Goal: Communication & Community: Answer question/provide support

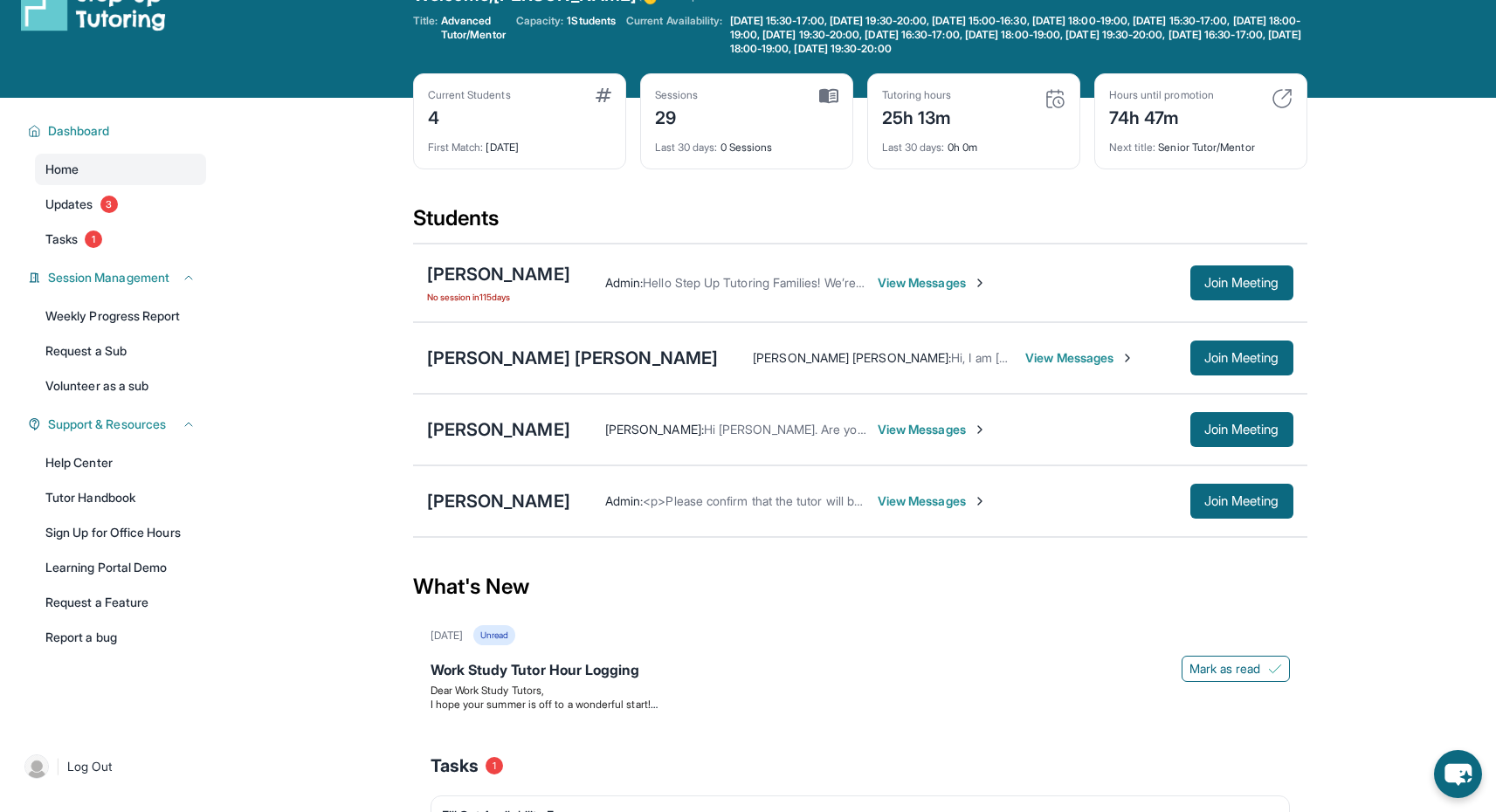
scroll to position [50, 0]
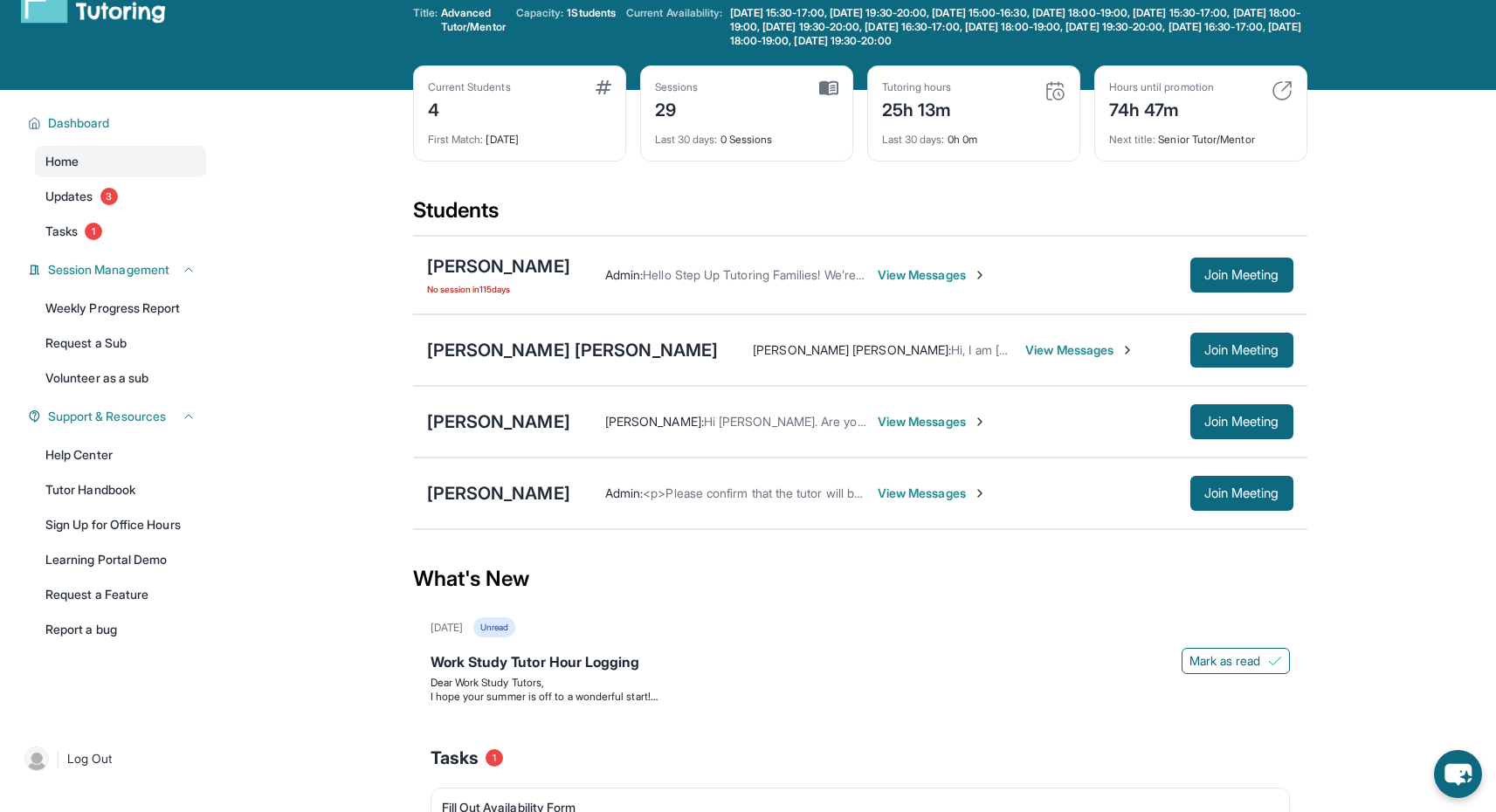
click at [987, 274] on span "View Messages" at bounding box center [932, 274] width 110 height 18
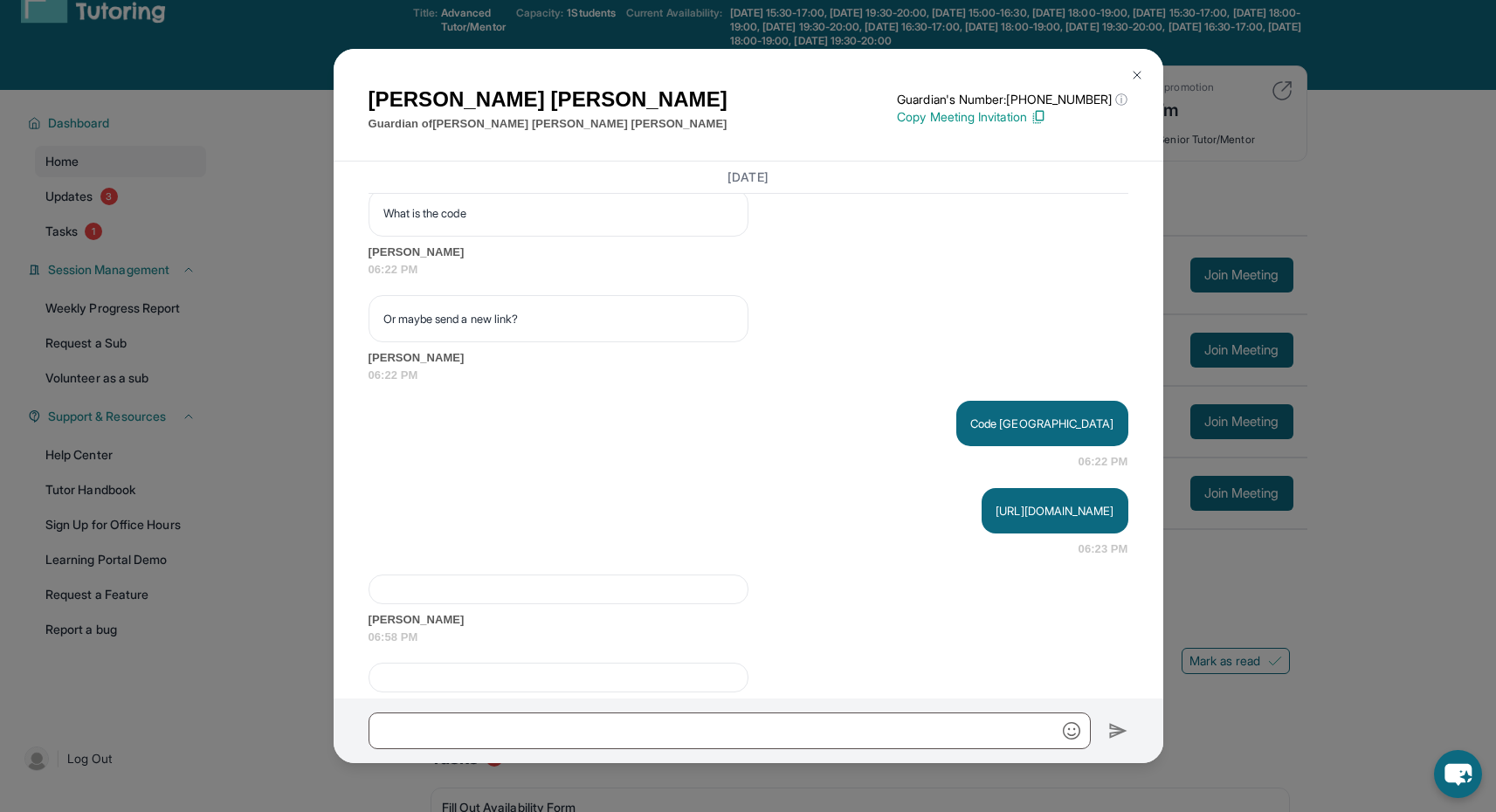
scroll to position [39899, 0]
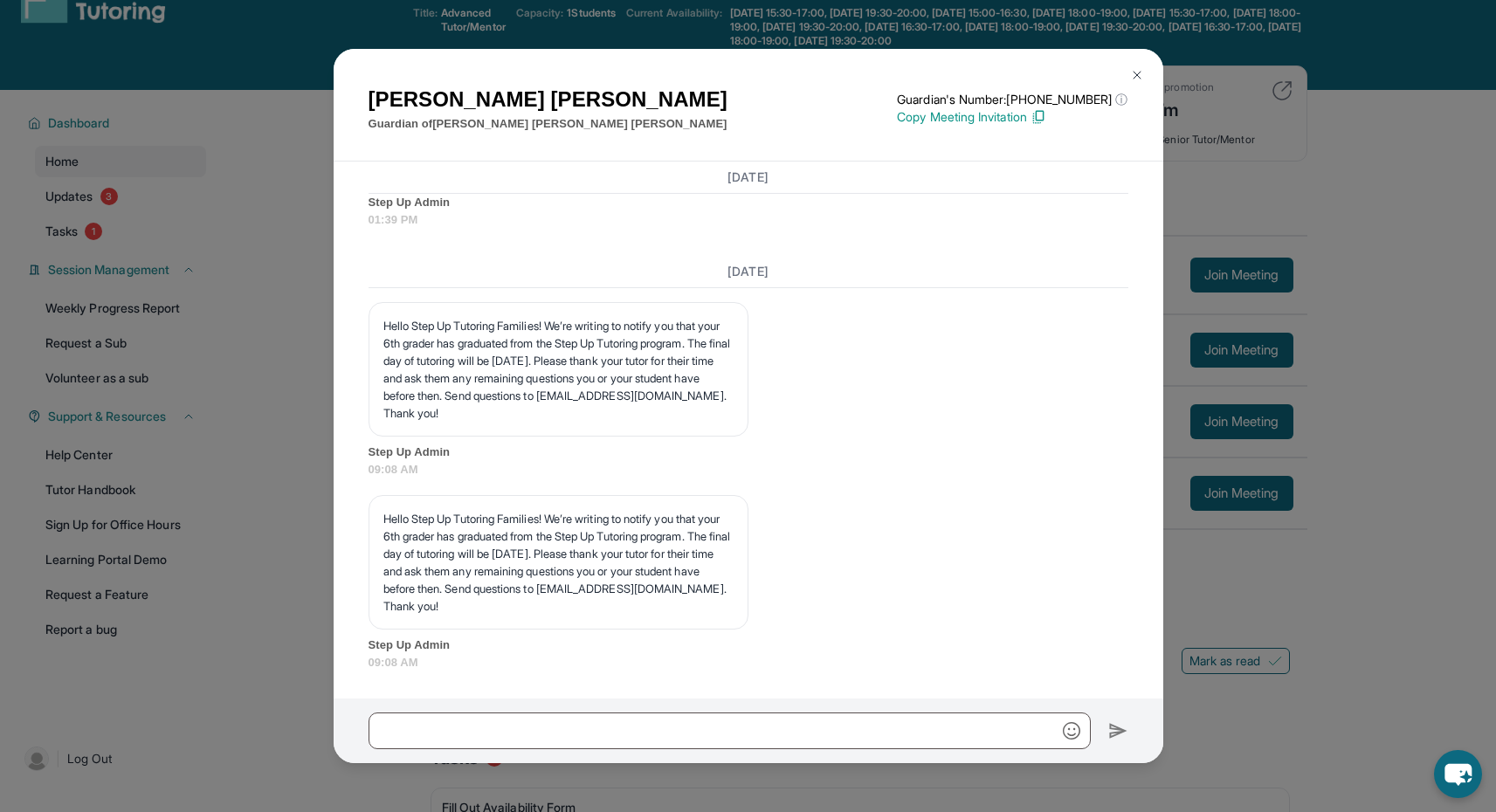
click at [1290, 215] on div "[PERSON_NAME] Guardian of [PERSON_NAME] Guardian's Number: [PHONE_NUMBER] ⓘ Thi…" at bounding box center [748, 406] width 1496 height 812
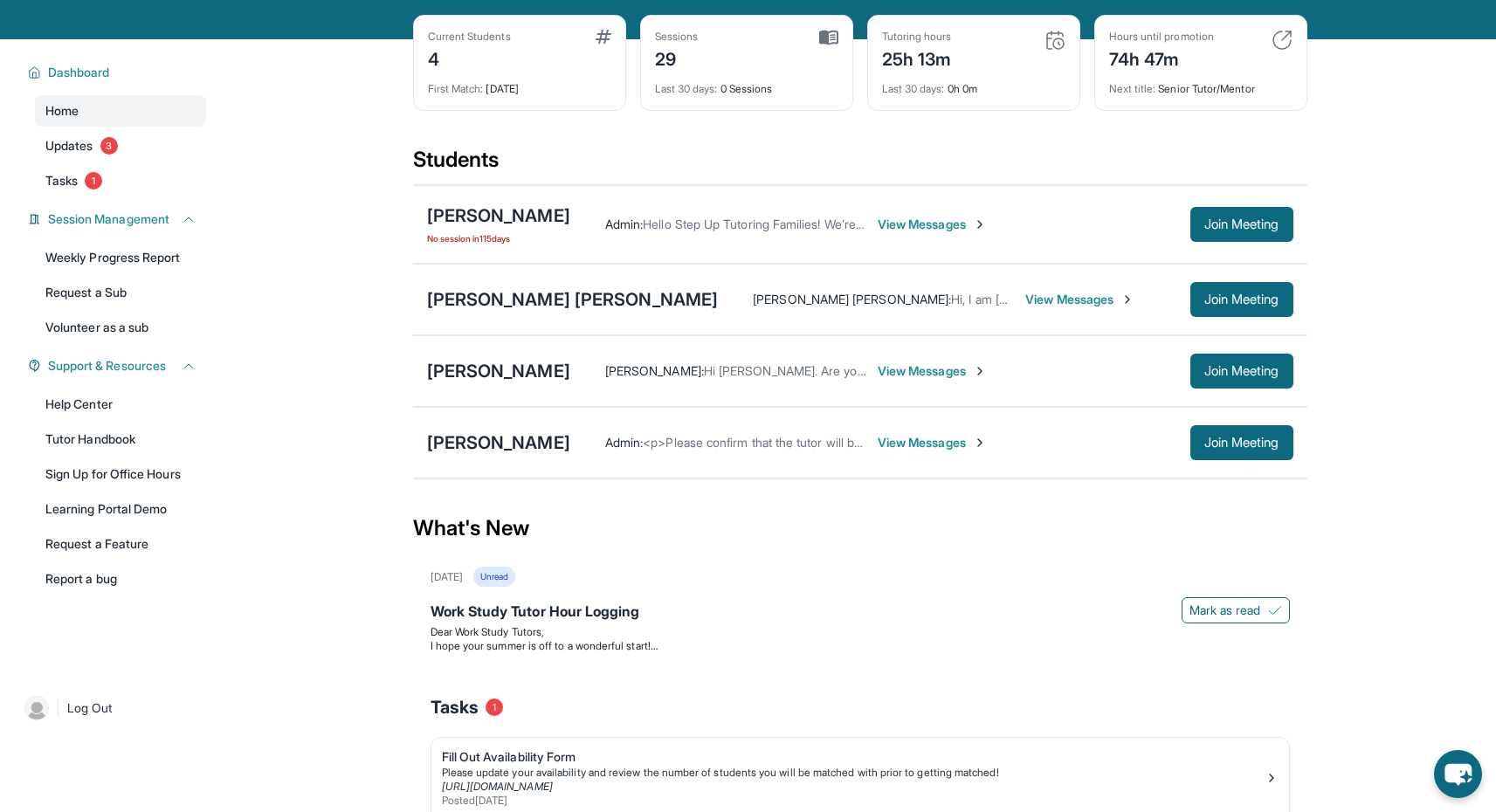
scroll to position [100, 0]
click at [1026, 298] on span "View Messages" at bounding box center [1080, 300] width 110 height 18
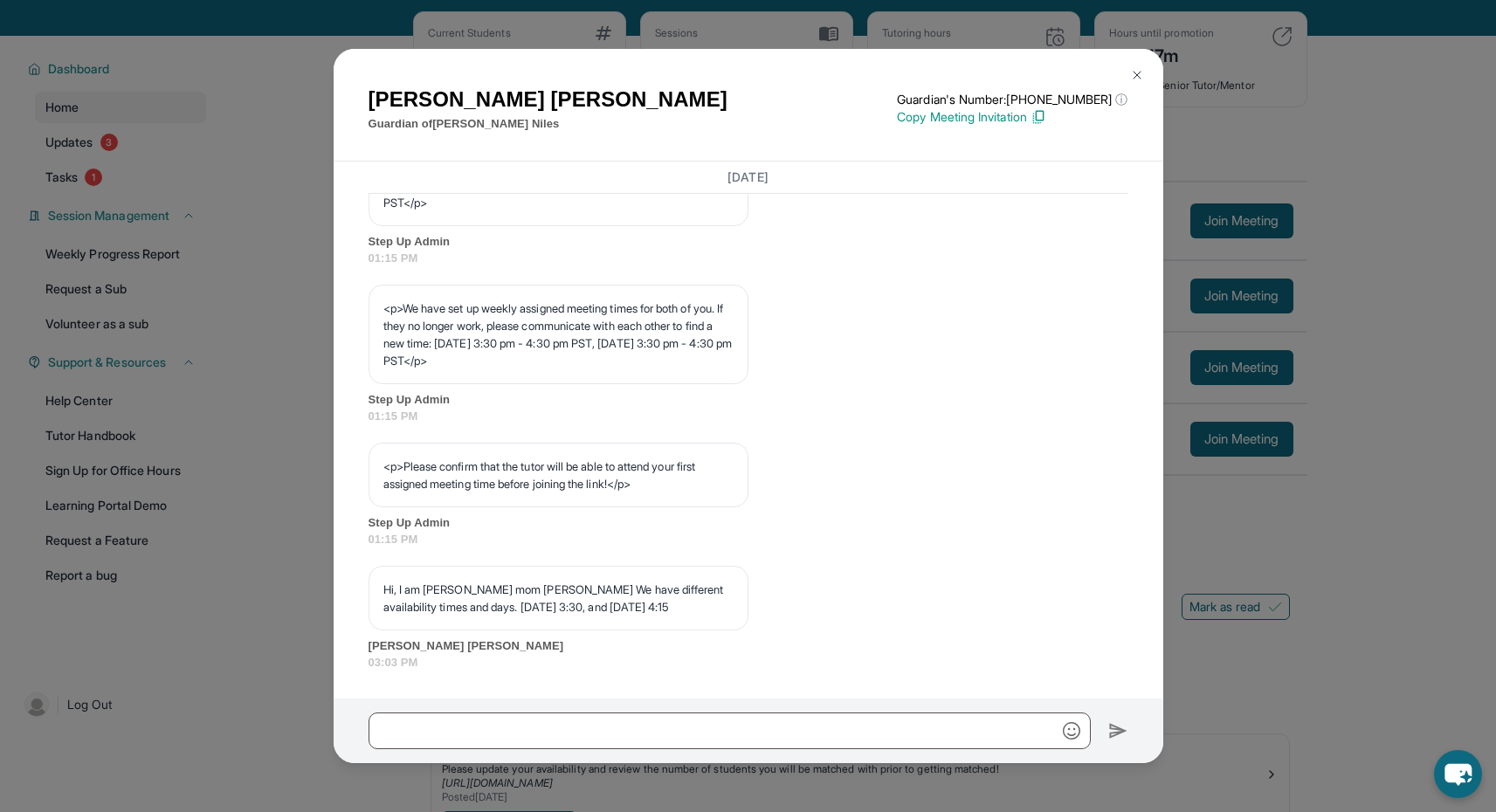
scroll to position [104, 0]
click at [1133, 87] on button at bounding box center [1137, 75] width 35 height 35
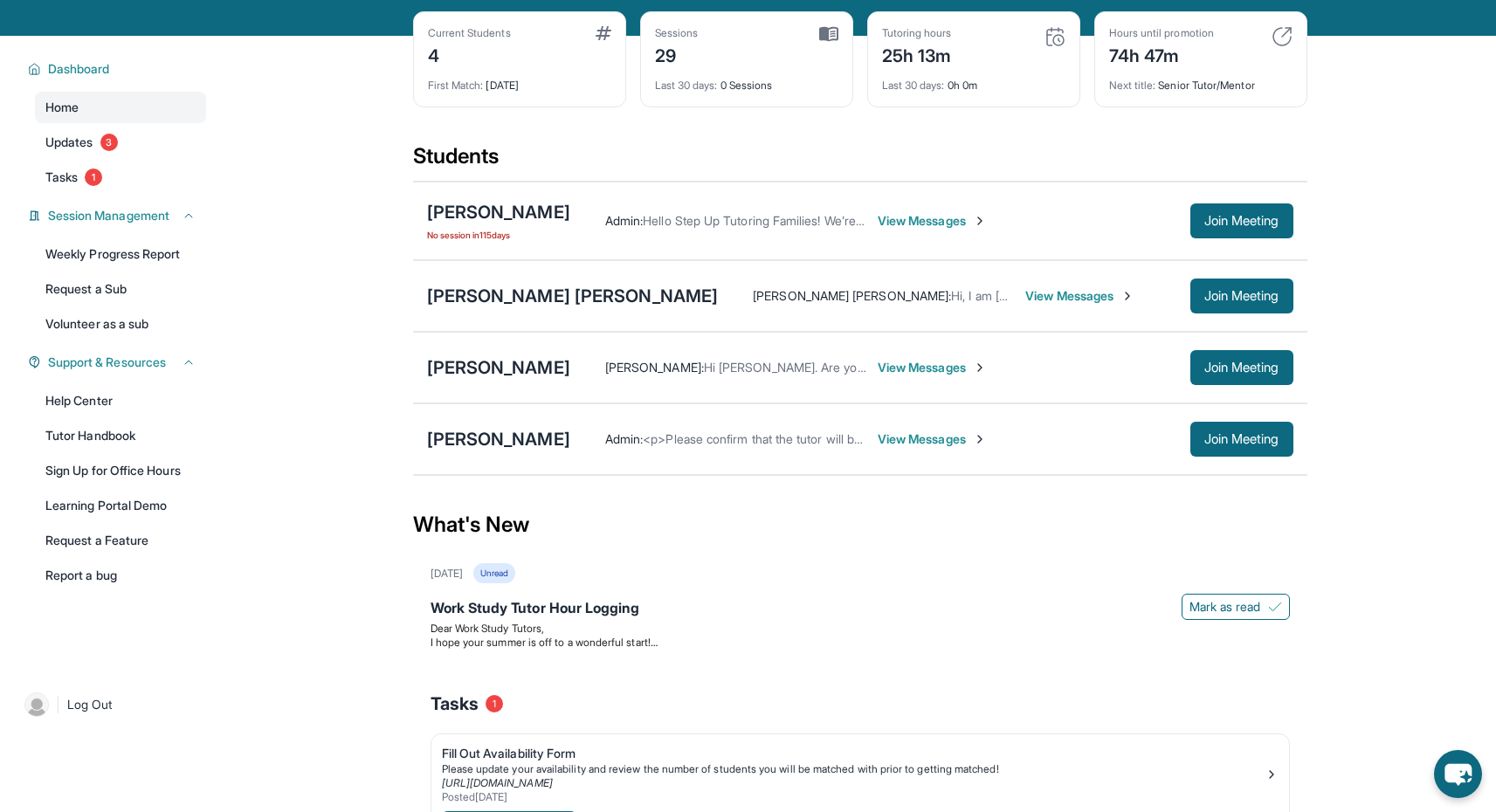
click at [878, 369] on span "View Messages" at bounding box center [932, 367] width 110 height 18
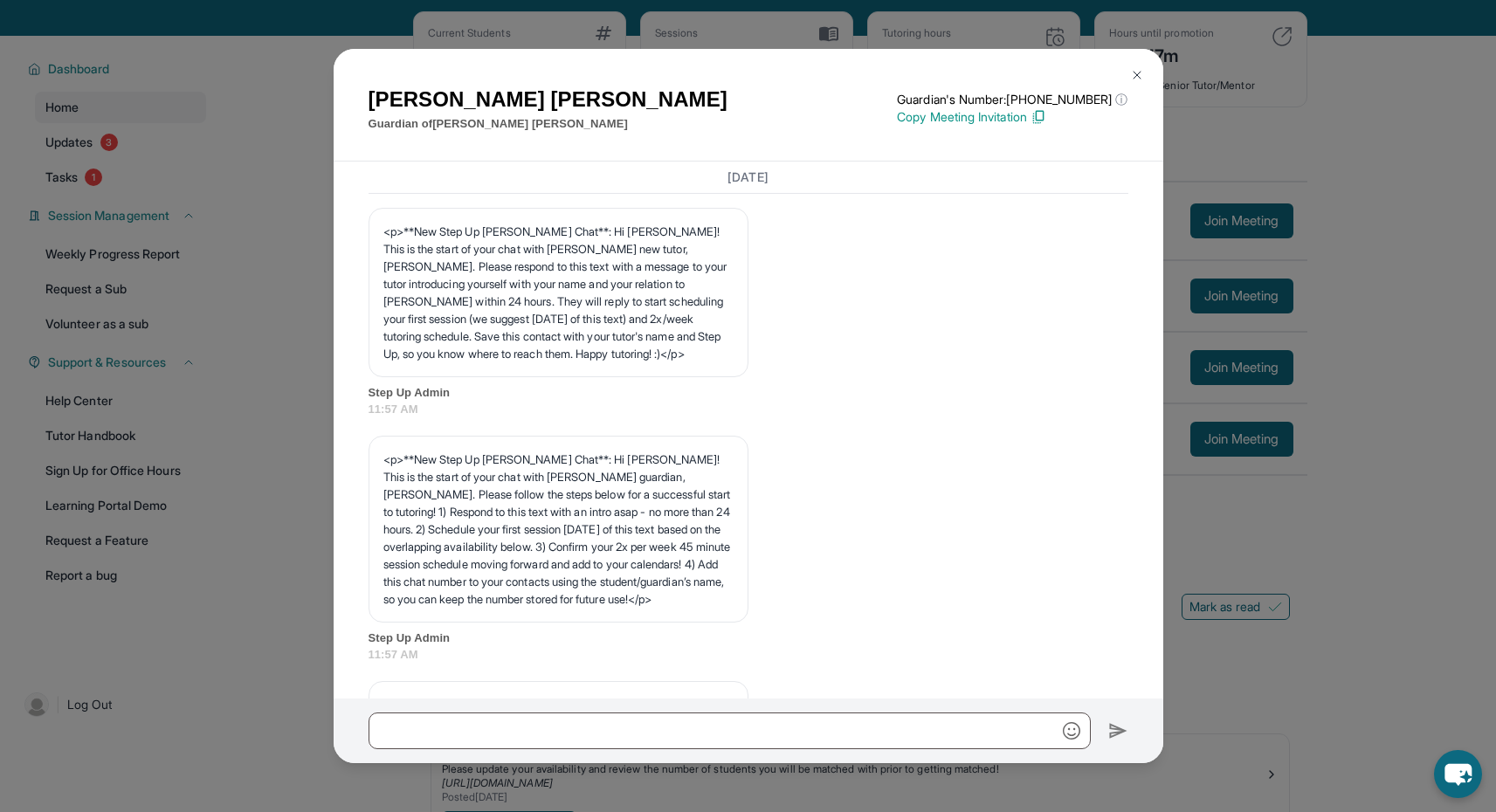
scroll to position [916, 0]
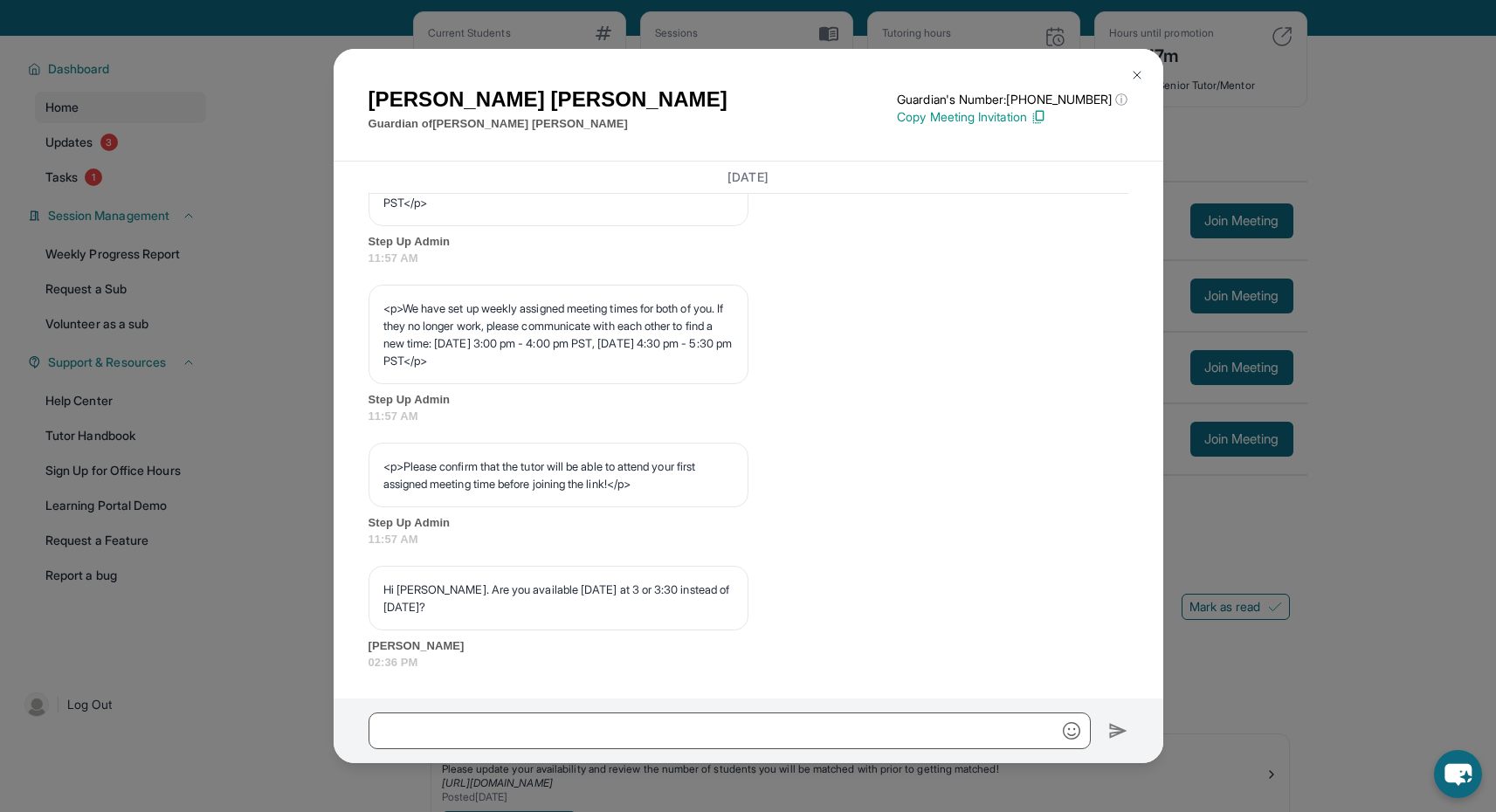
click at [1134, 71] on img at bounding box center [1137, 75] width 14 height 14
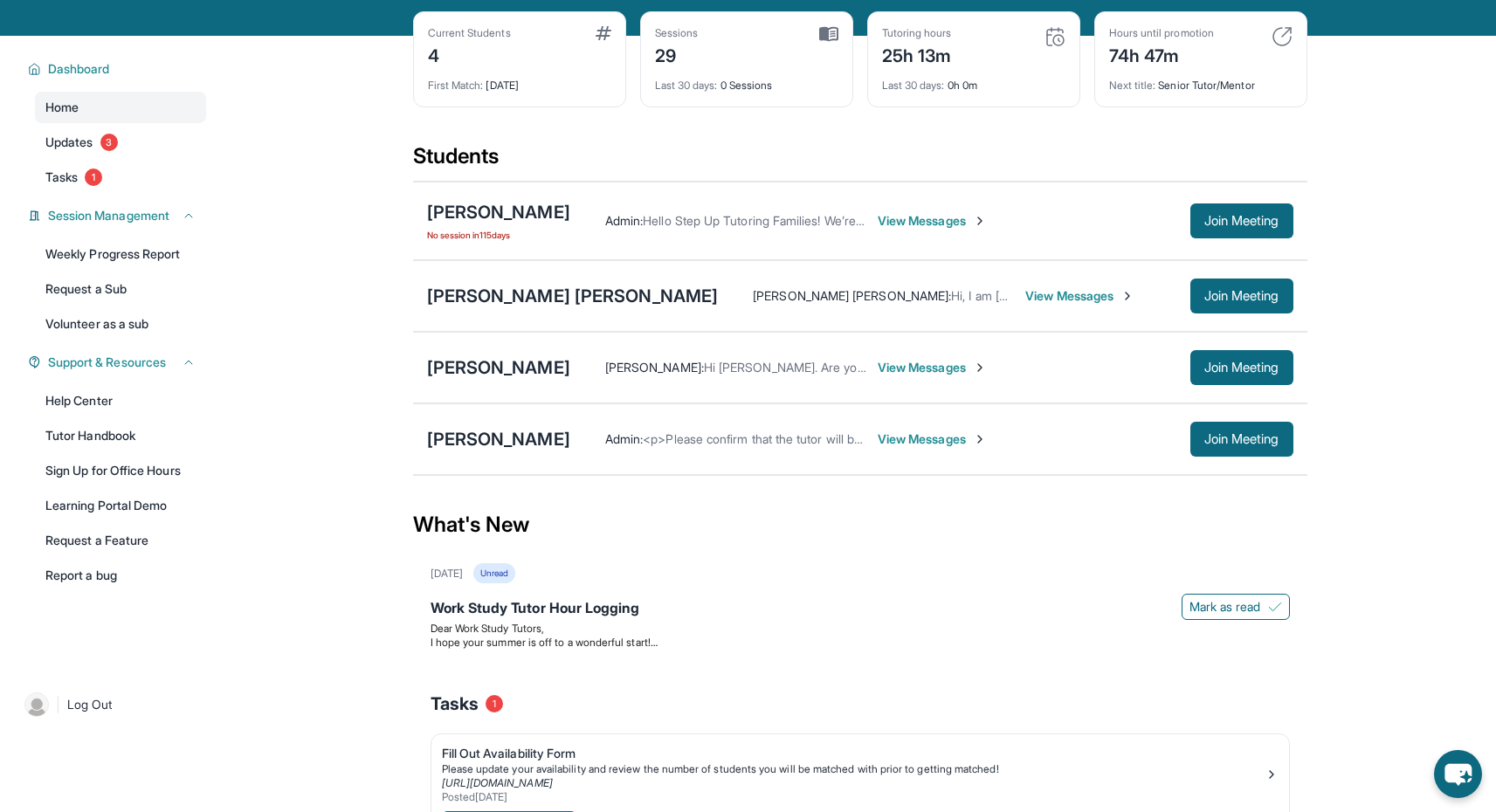
click at [955, 433] on span "View Messages" at bounding box center [932, 439] width 110 height 18
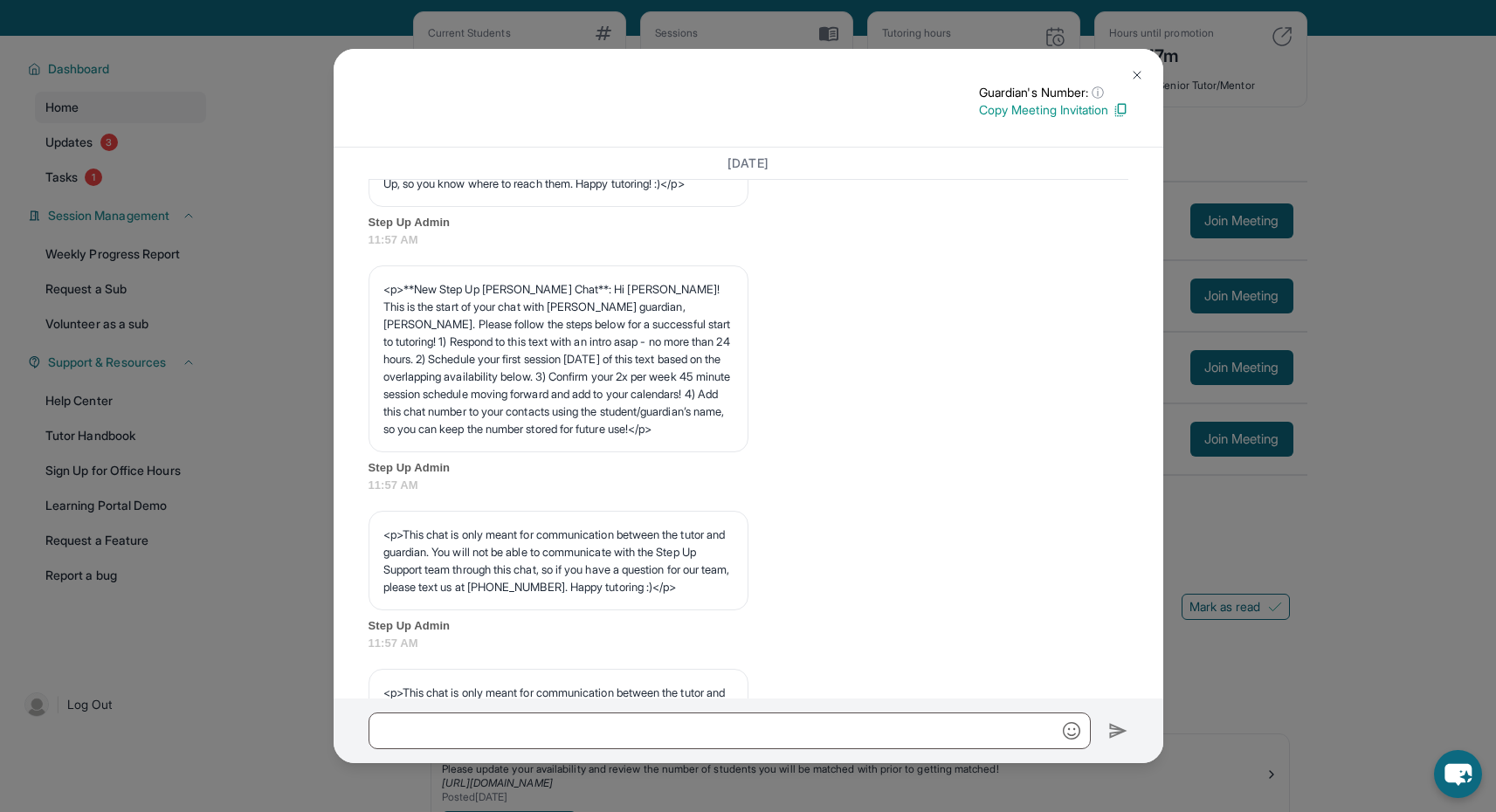
scroll to position [155, 0]
click at [1253, 332] on div "Guardian's Number: ⓘ This isn't the guardian's real number — it's a private for…" at bounding box center [748, 406] width 1496 height 812
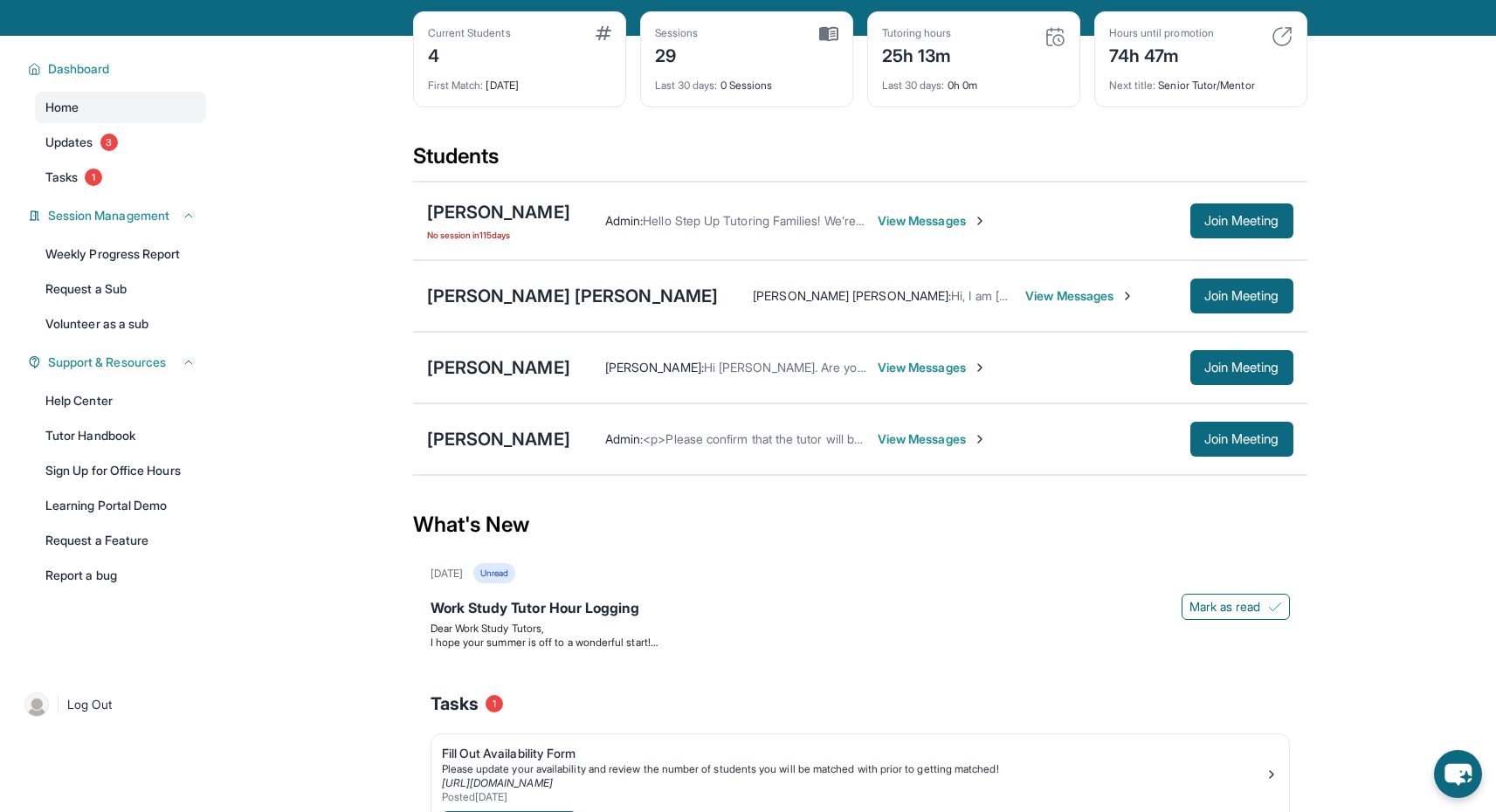
click at [804, 438] on span "<p>Please confirm that the tutor will be able to attend your first assigned mee…" at bounding box center [957, 439] width 630 height 15
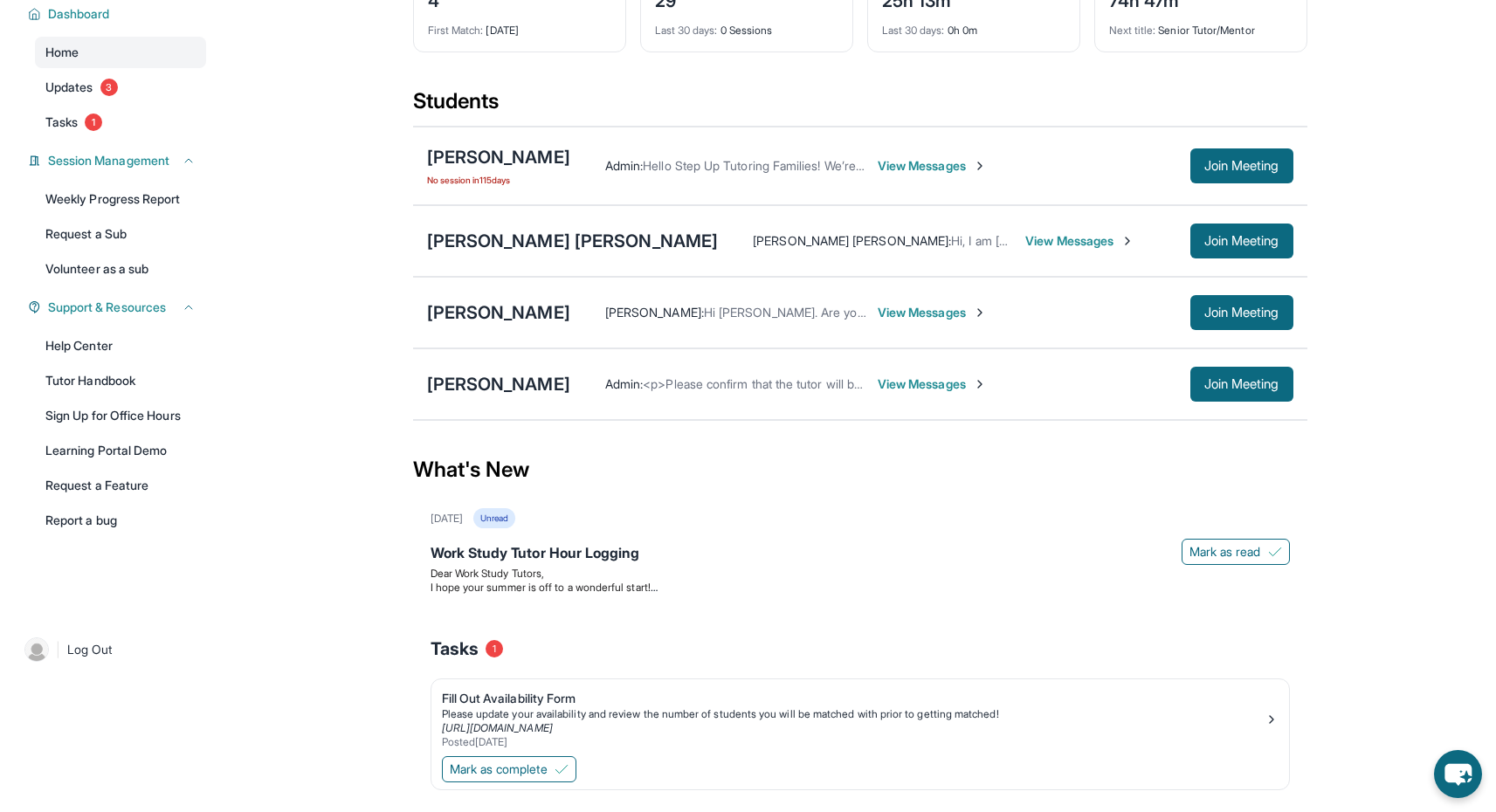
scroll to position [159, 0]
click at [1234, 382] on span "Join Meeting" at bounding box center [1242, 384] width 75 height 10
click at [957, 378] on span "View Messages" at bounding box center [932, 384] width 110 height 18
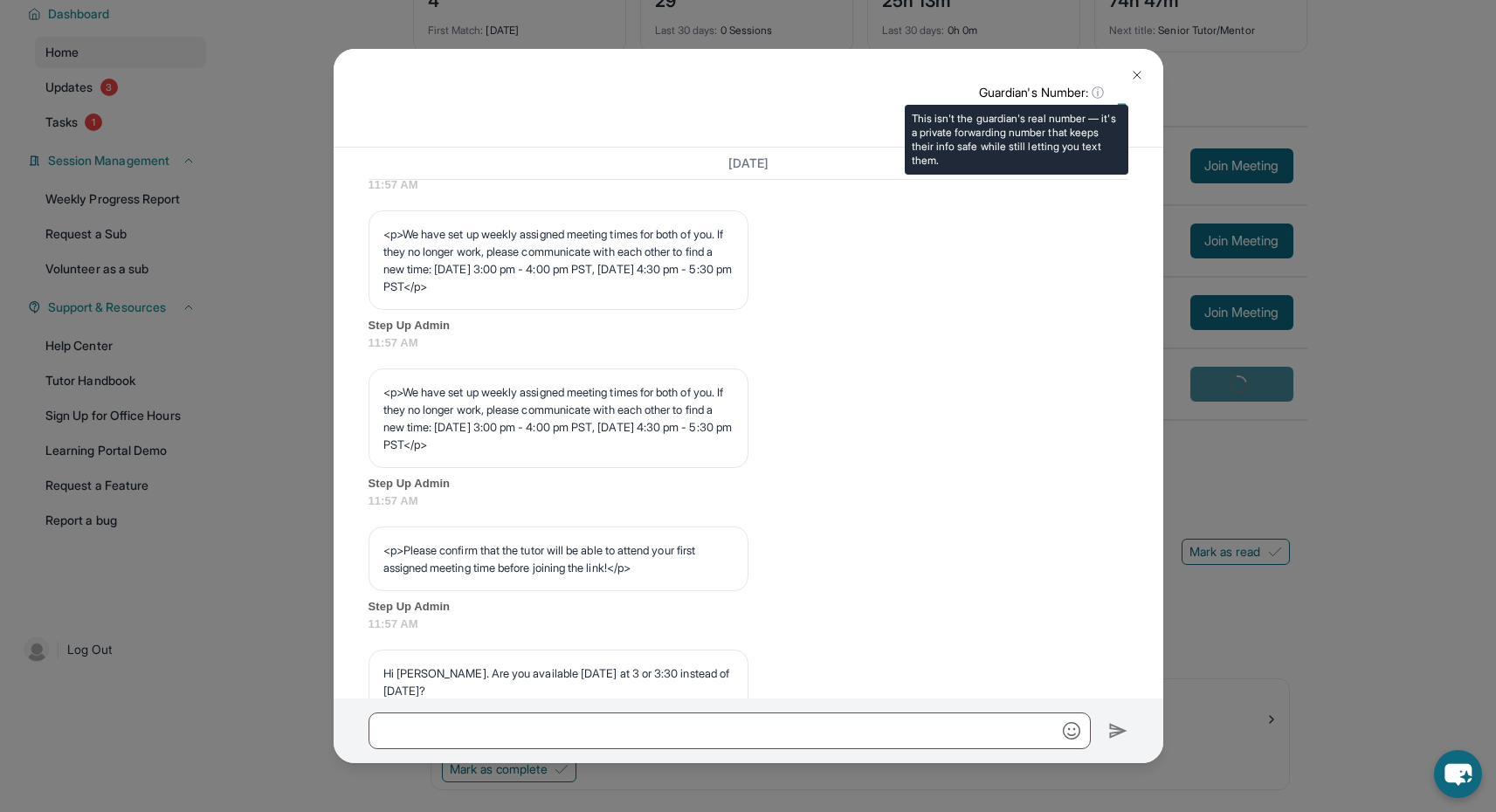
scroll to position [887, 0]
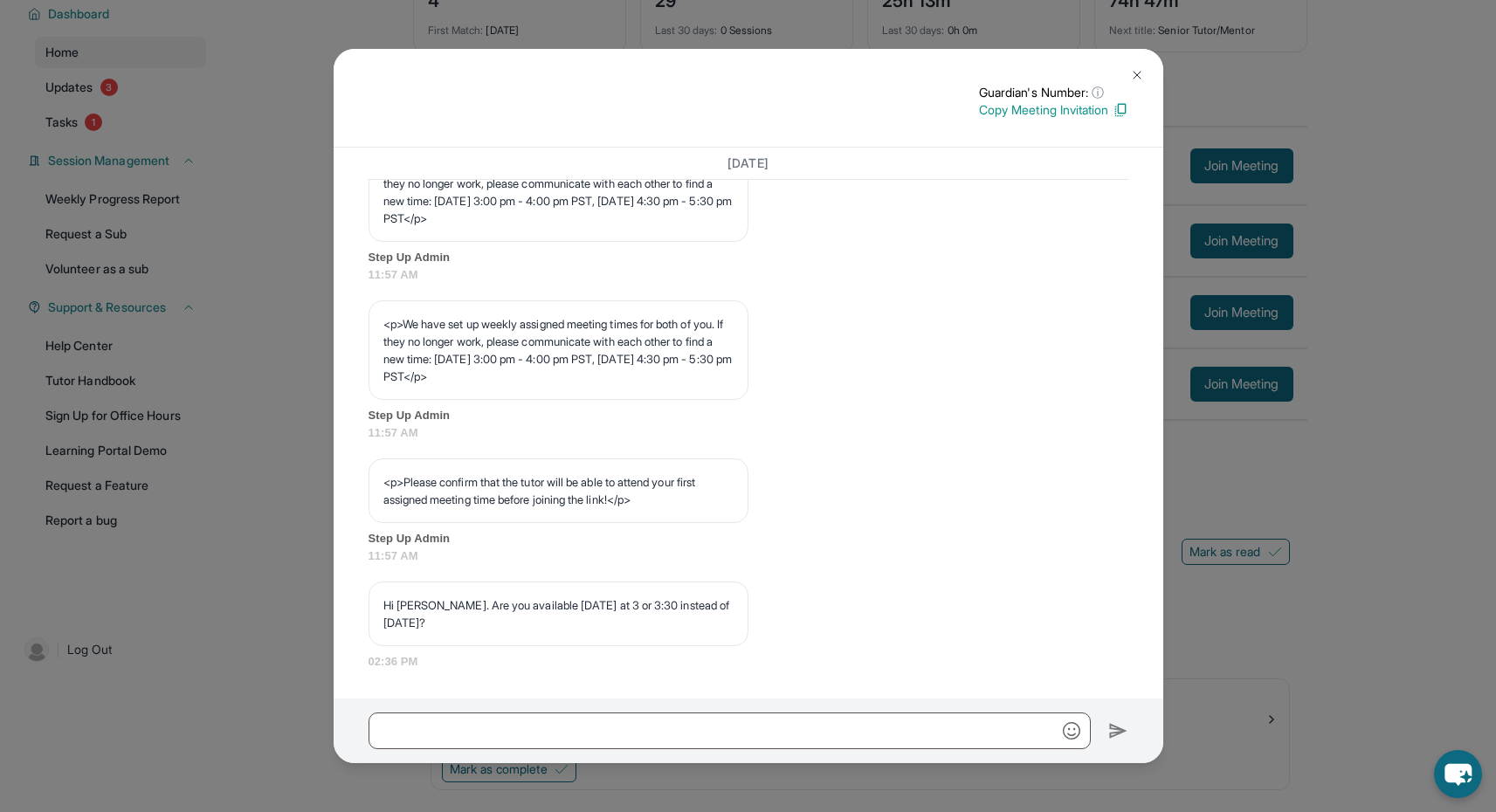
click at [1198, 65] on div "Guardian's Number: ⓘ This isn't the guardian's real number — it's a private for…" at bounding box center [748, 406] width 1496 height 812
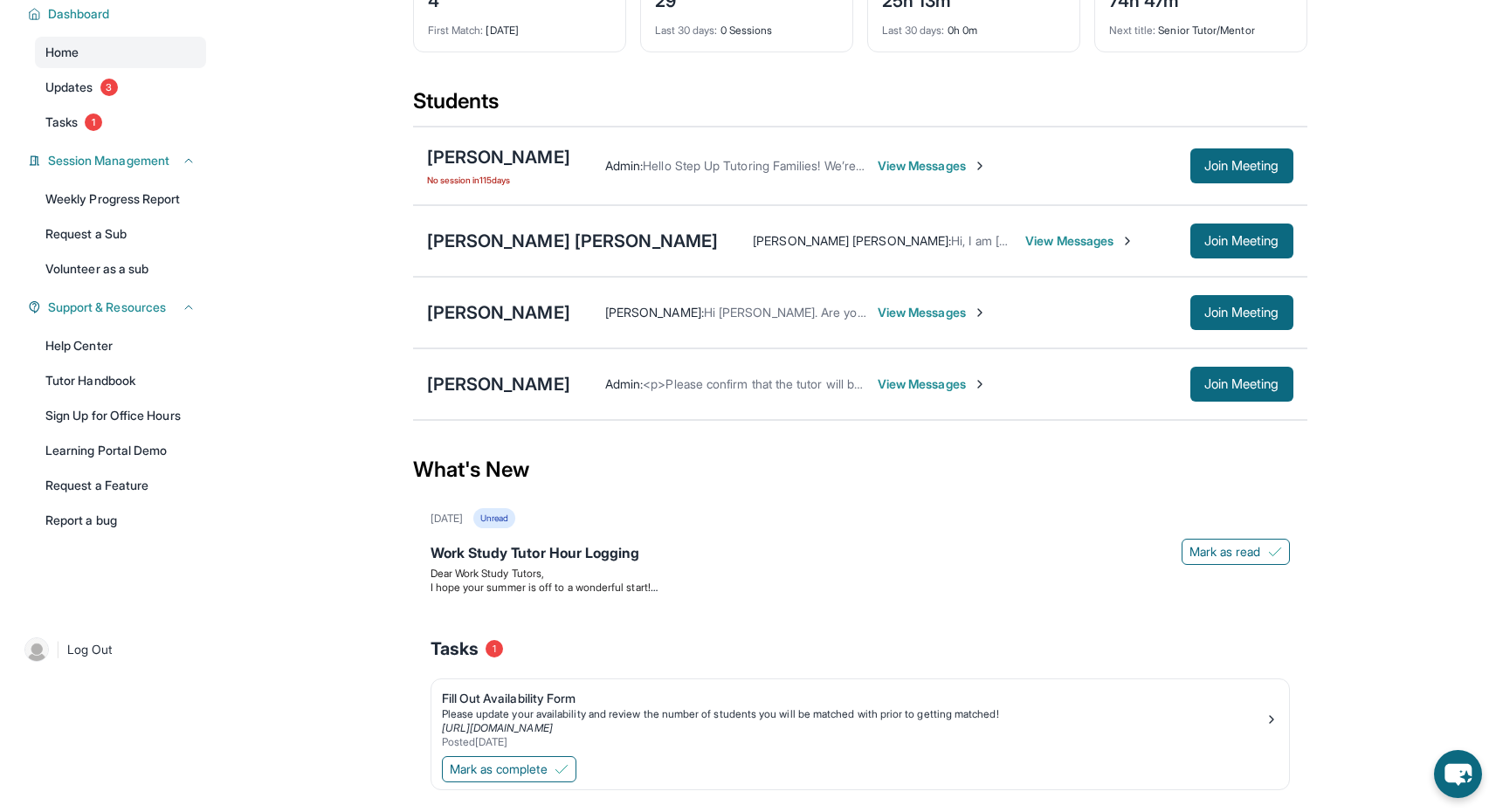
click at [944, 388] on span "View Messages" at bounding box center [932, 384] width 110 height 18
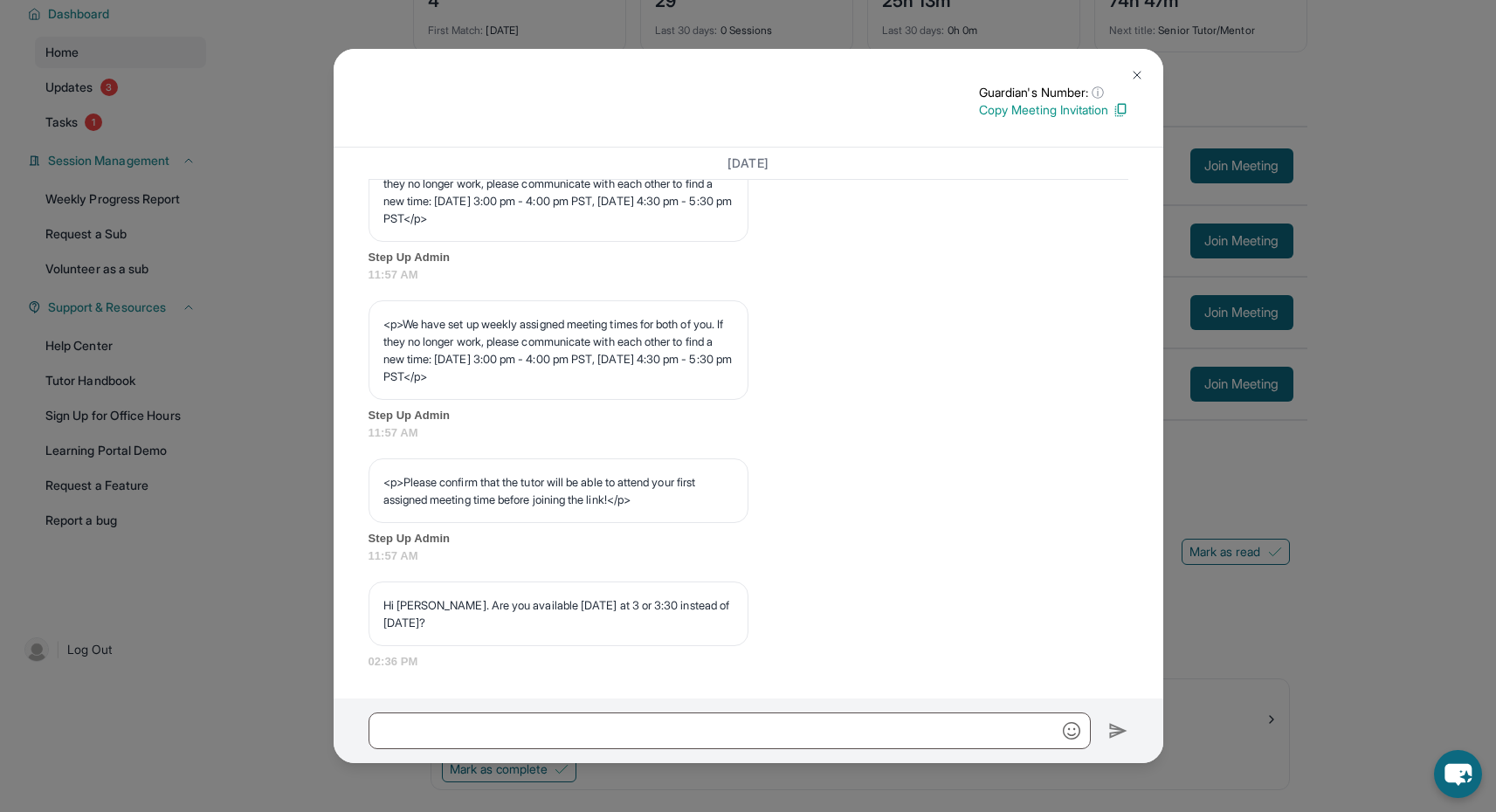
click at [1130, 68] on button at bounding box center [1137, 75] width 35 height 35
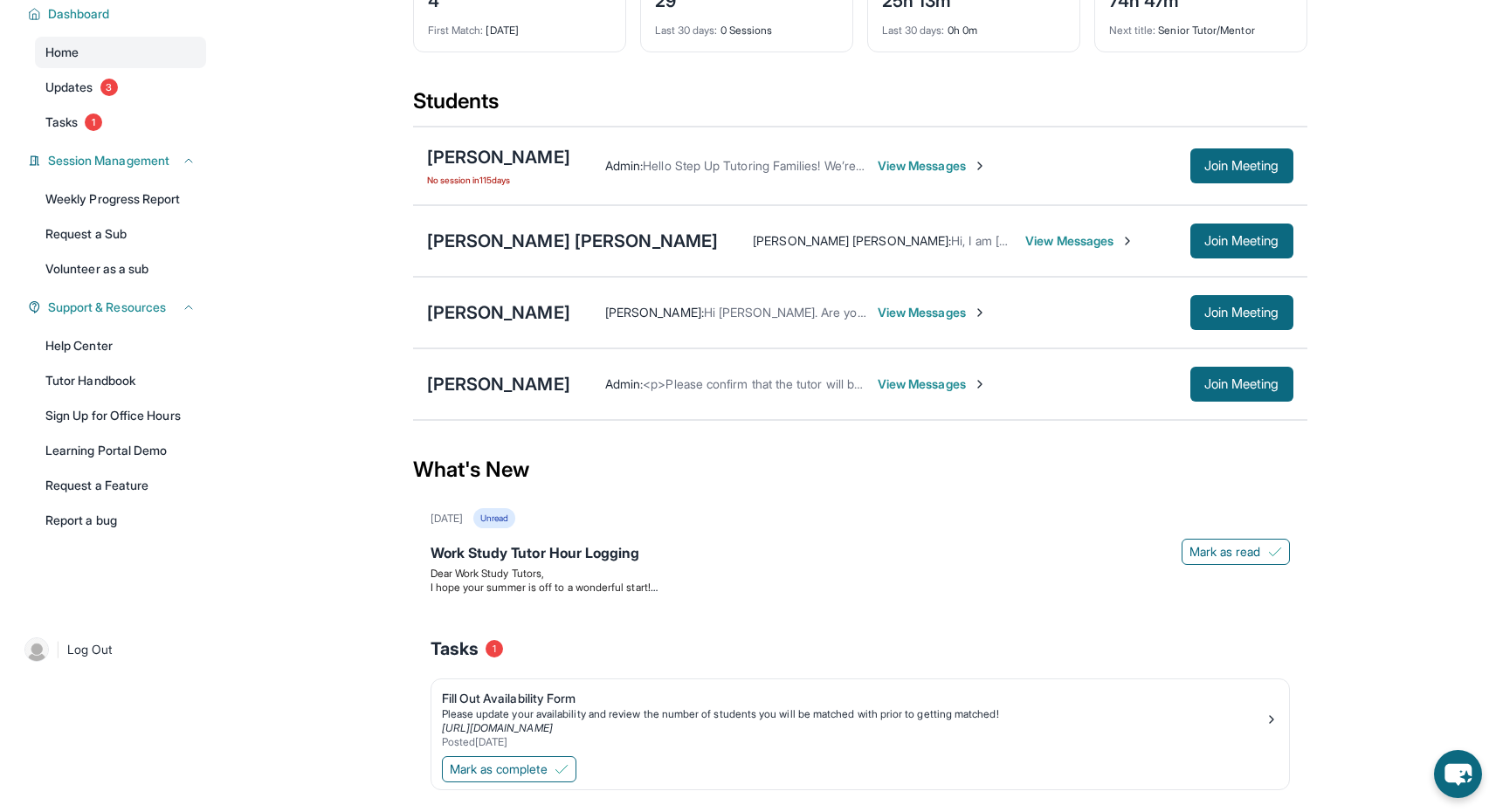
click at [740, 385] on span "<p>Please confirm that the tutor will be able to attend your first assigned mee…" at bounding box center [957, 384] width 630 height 15
click at [542, 405] on div "[PERSON_NAME] Admin : <p>Please confirm that the tutor will be able to attend y…" at bounding box center [860, 384] width 895 height 71
